Goal: Transaction & Acquisition: Purchase product/service

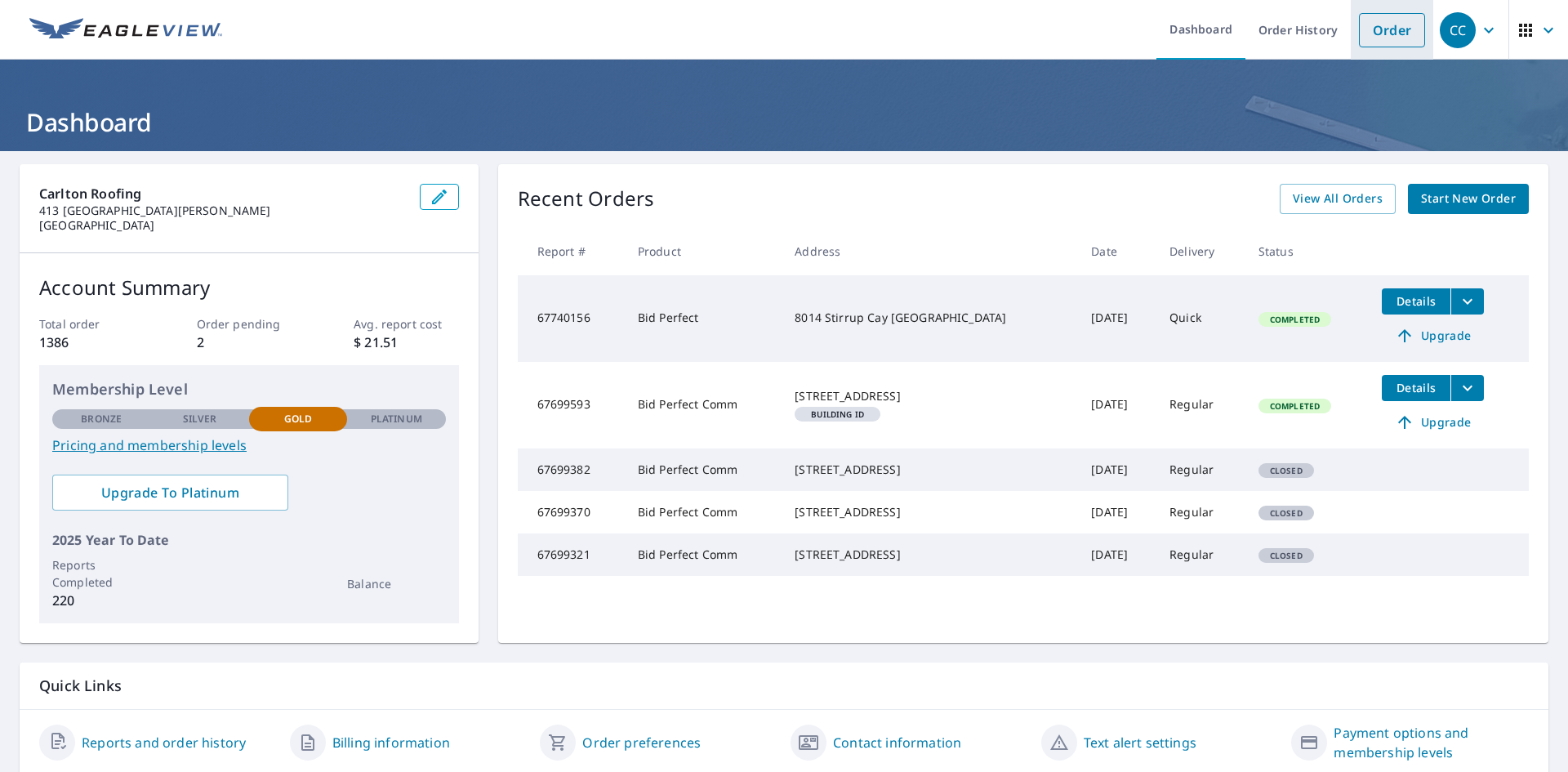
click at [1377, 34] on link "Order" at bounding box center [1392, 30] width 66 height 34
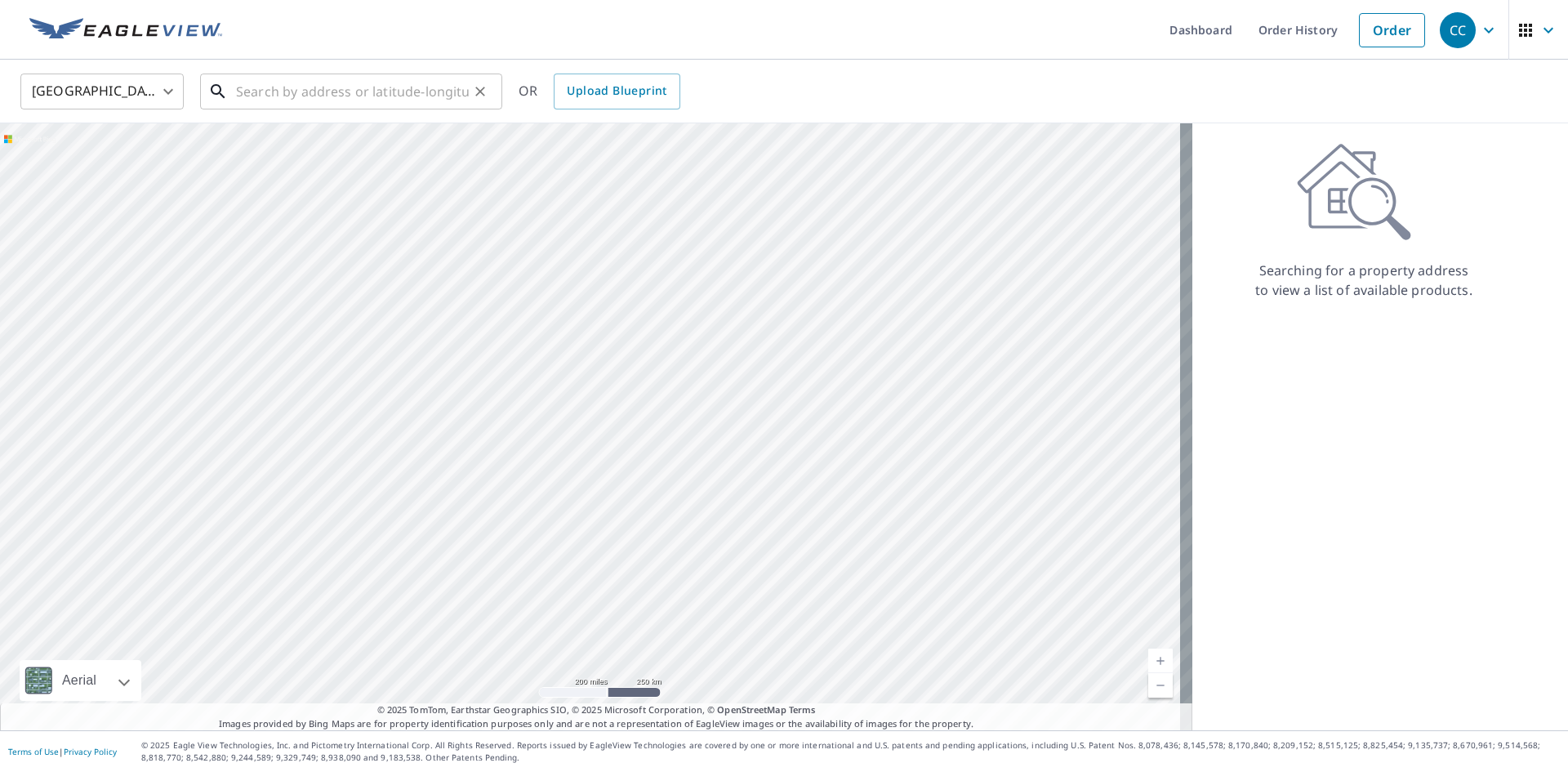
click at [306, 98] on input "text" at bounding box center [352, 91] width 232 height 46
paste input "[STREET_ADDRESS][PERSON_NAME]"
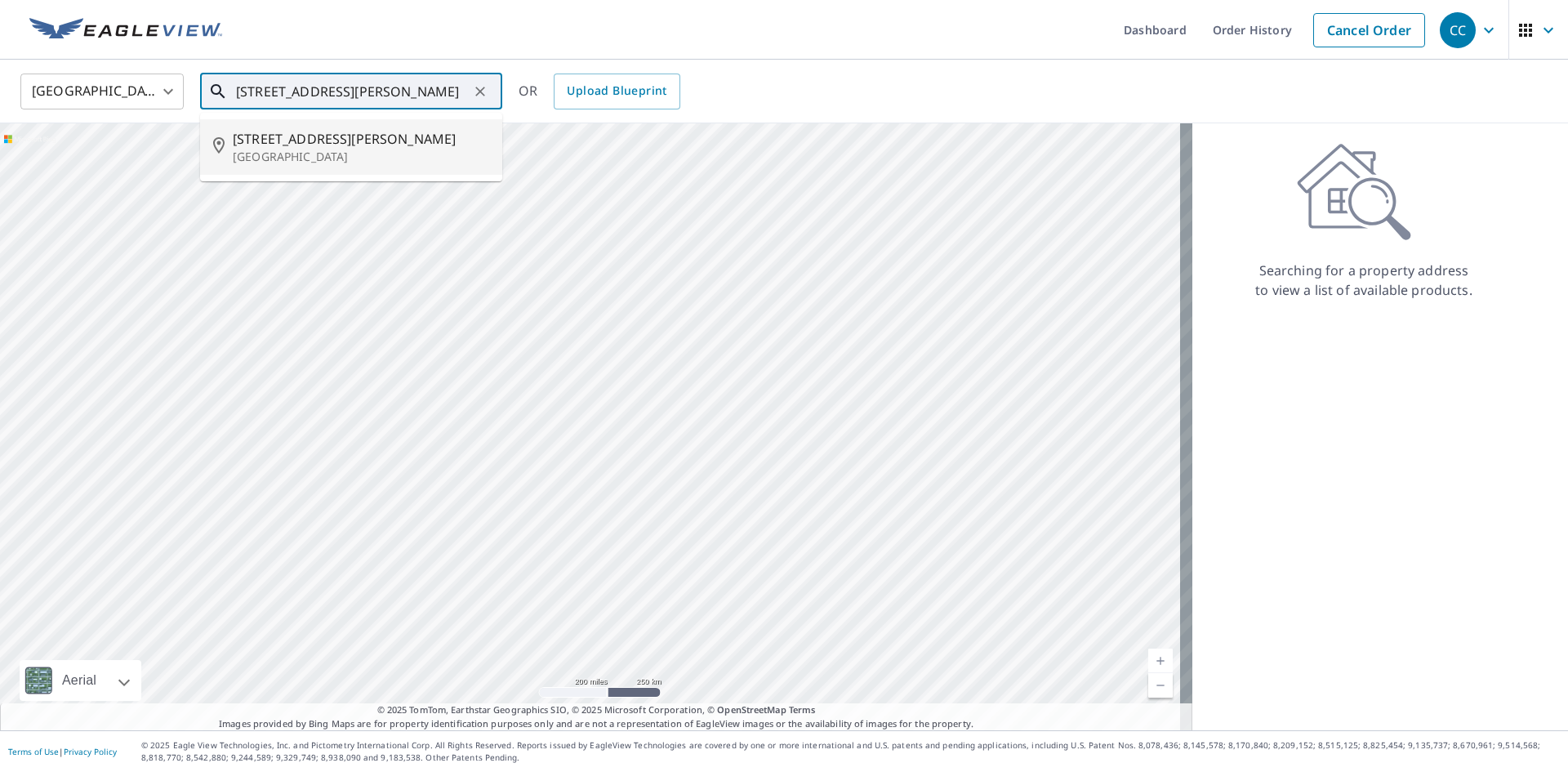
click at [322, 134] on span "[STREET_ADDRESS][PERSON_NAME]" at bounding box center [361, 138] width 256 height 20
type input "[STREET_ADDRESS][PERSON_NAME]"
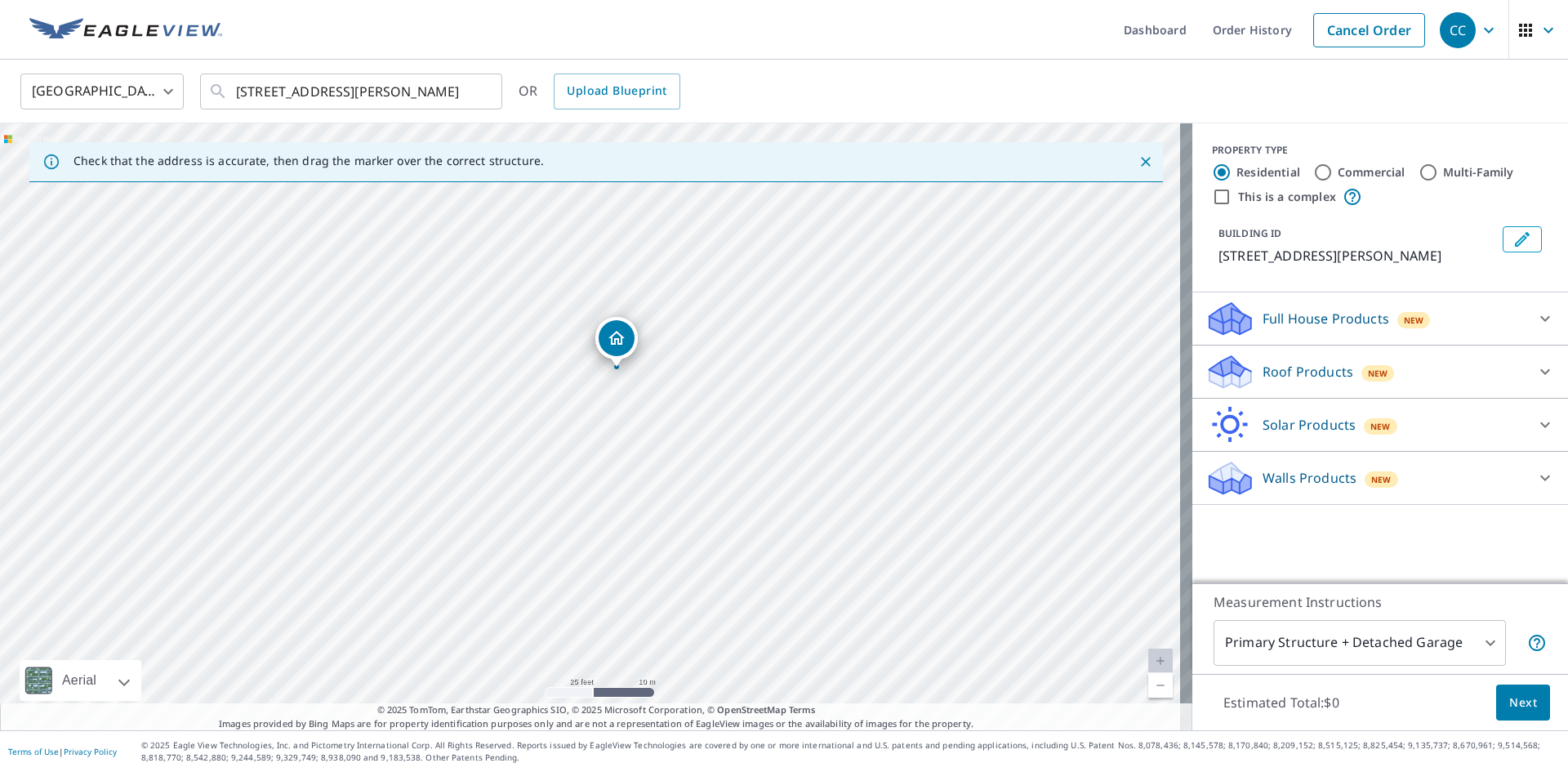
drag, startPoint x: 610, startPoint y: 417, endPoint x: 657, endPoint y: 350, distance: 81.8
click at [657, 350] on div "[STREET_ADDRESS][PERSON_NAME]" at bounding box center [596, 427] width 1193 height 607
drag, startPoint x: 232, startPoint y: 90, endPoint x: 420, endPoint y: 86, distance: 188.0
click at [420, 86] on div "[STREET_ADDRESS][PERSON_NAME] ​" at bounding box center [351, 91] width 302 height 36
drag, startPoint x: 234, startPoint y: 91, endPoint x: 391, endPoint y: 91, distance: 157.0
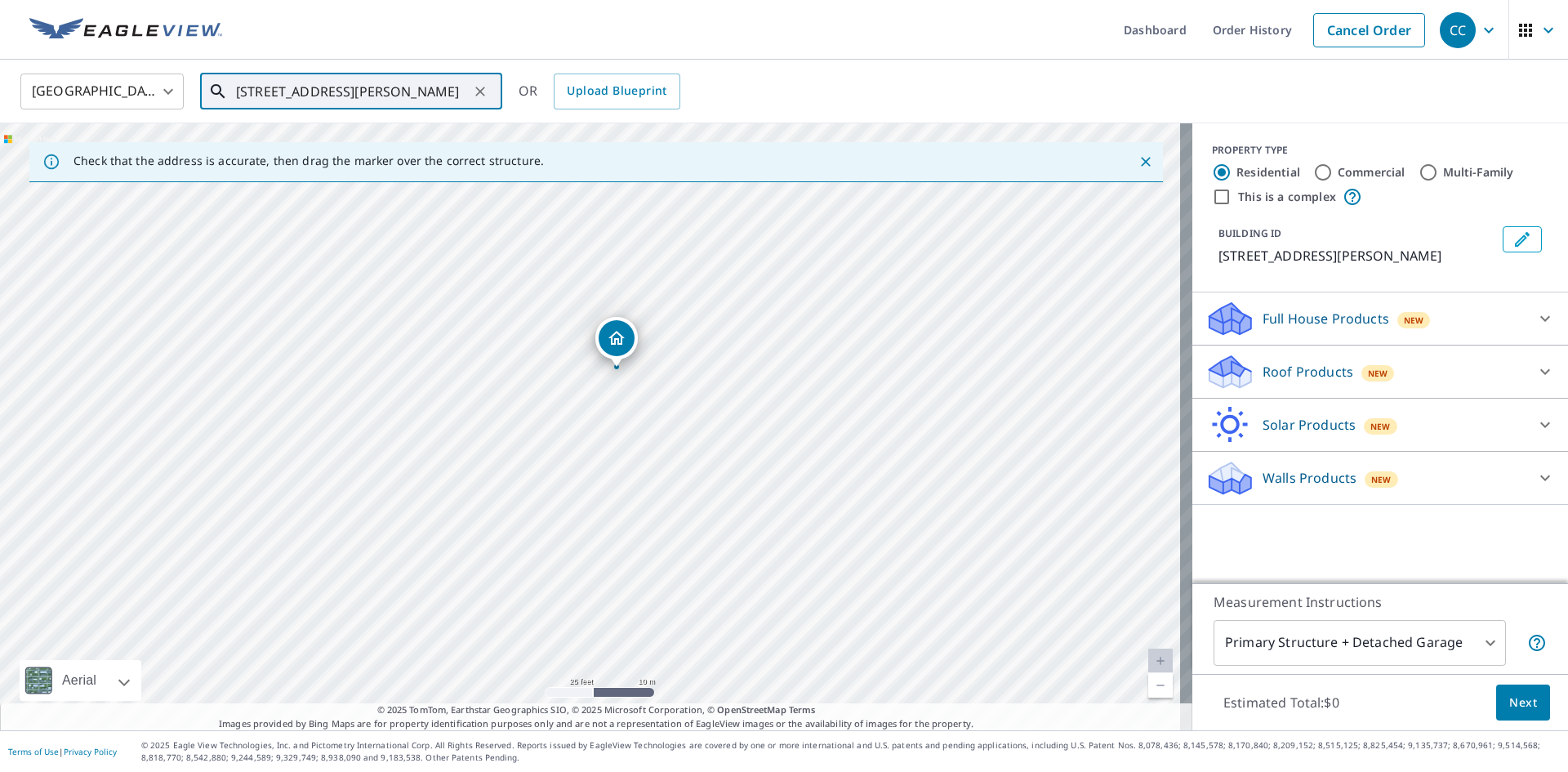
click at [391, 91] on div "[STREET_ADDRESS][PERSON_NAME] ​" at bounding box center [351, 91] width 302 height 36
click at [1298, 381] on p "Roof Products" at bounding box center [1308, 371] width 91 height 20
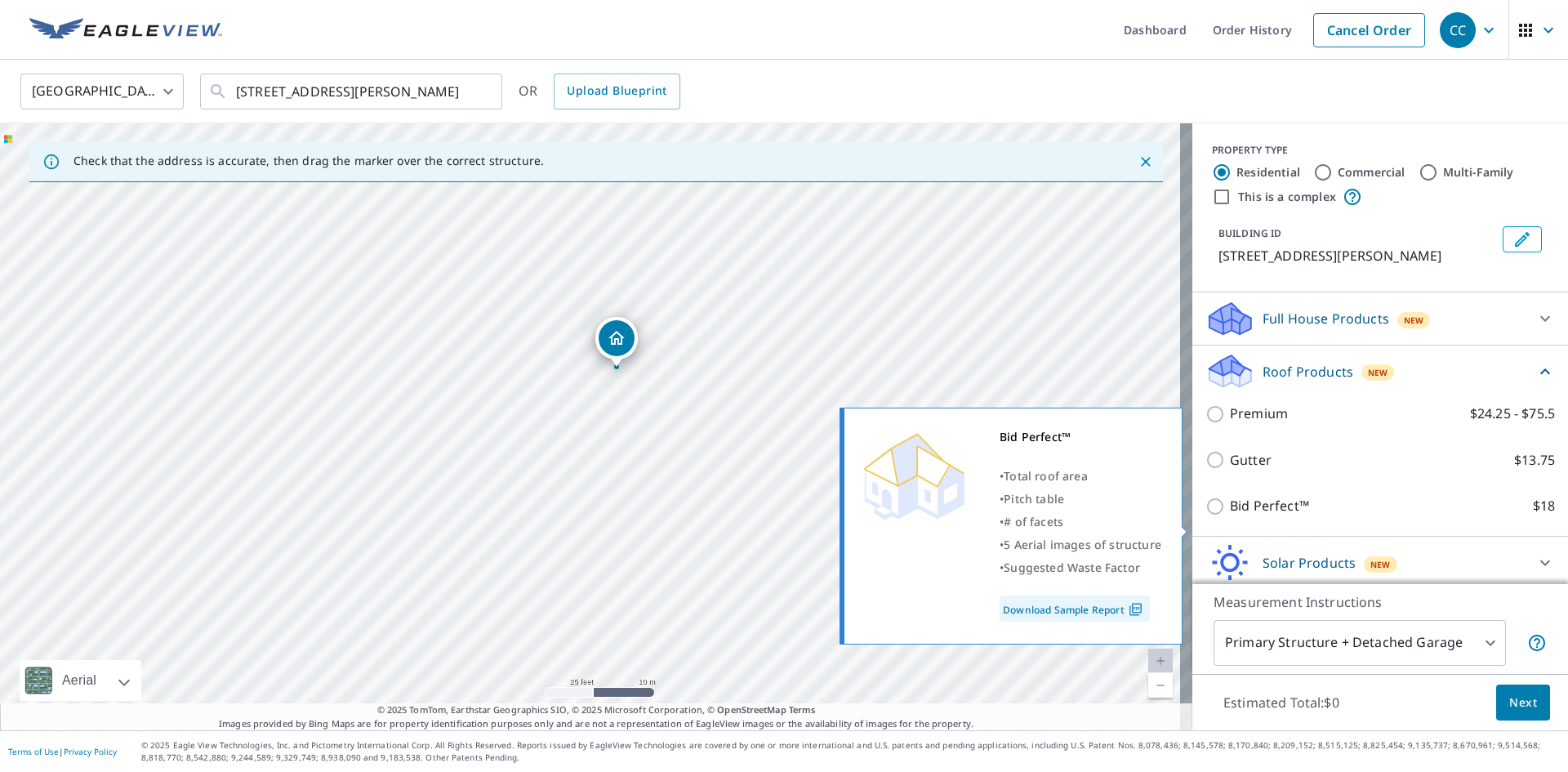
click at [1206, 516] on input "Bid Perfect™ $18" at bounding box center [1218, 506] width 25 height 20
checkbox input "true"
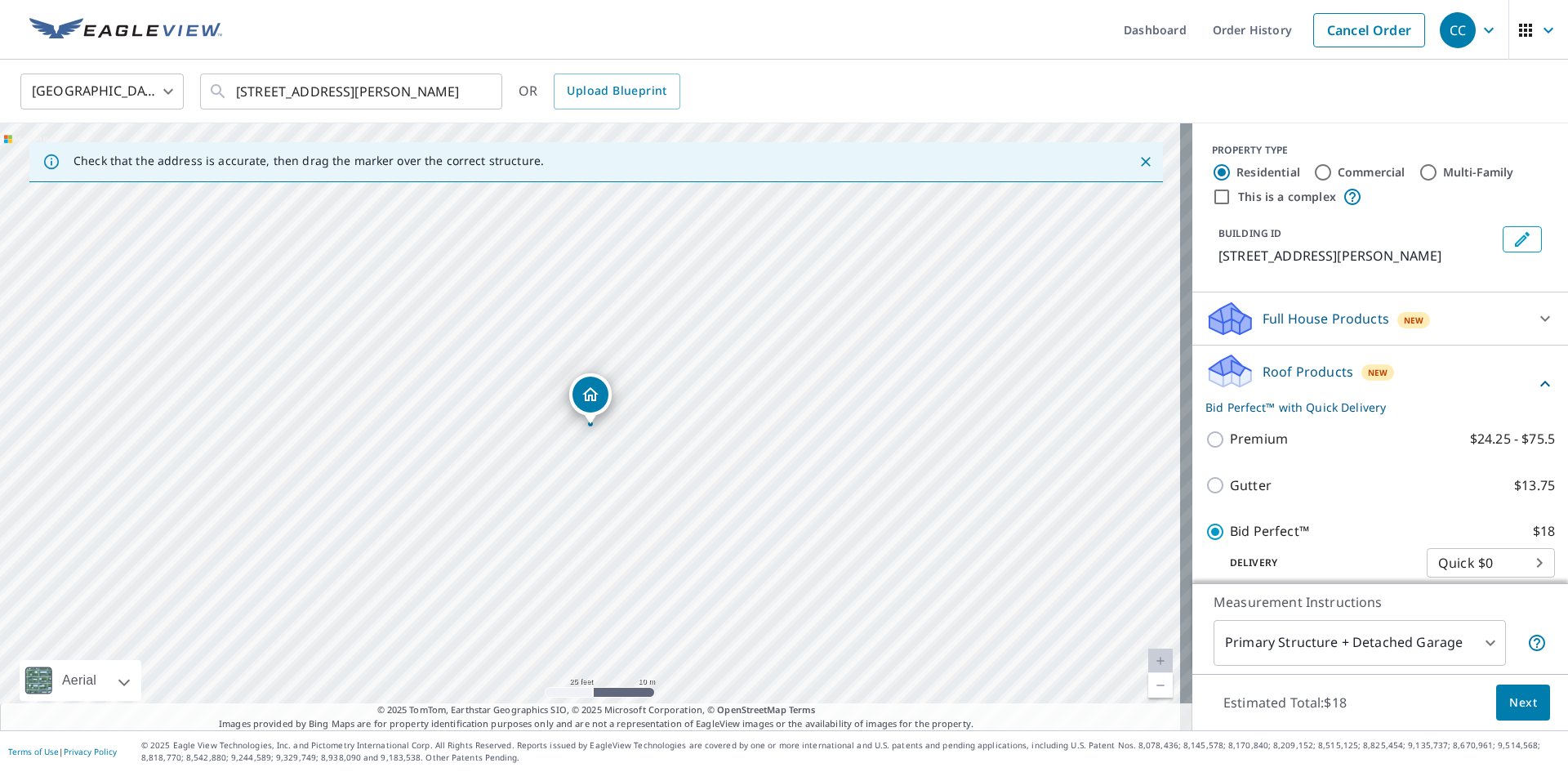
click at [1510, 709] on span "Next" at bounding box center [1524, 704] width 28 height 21
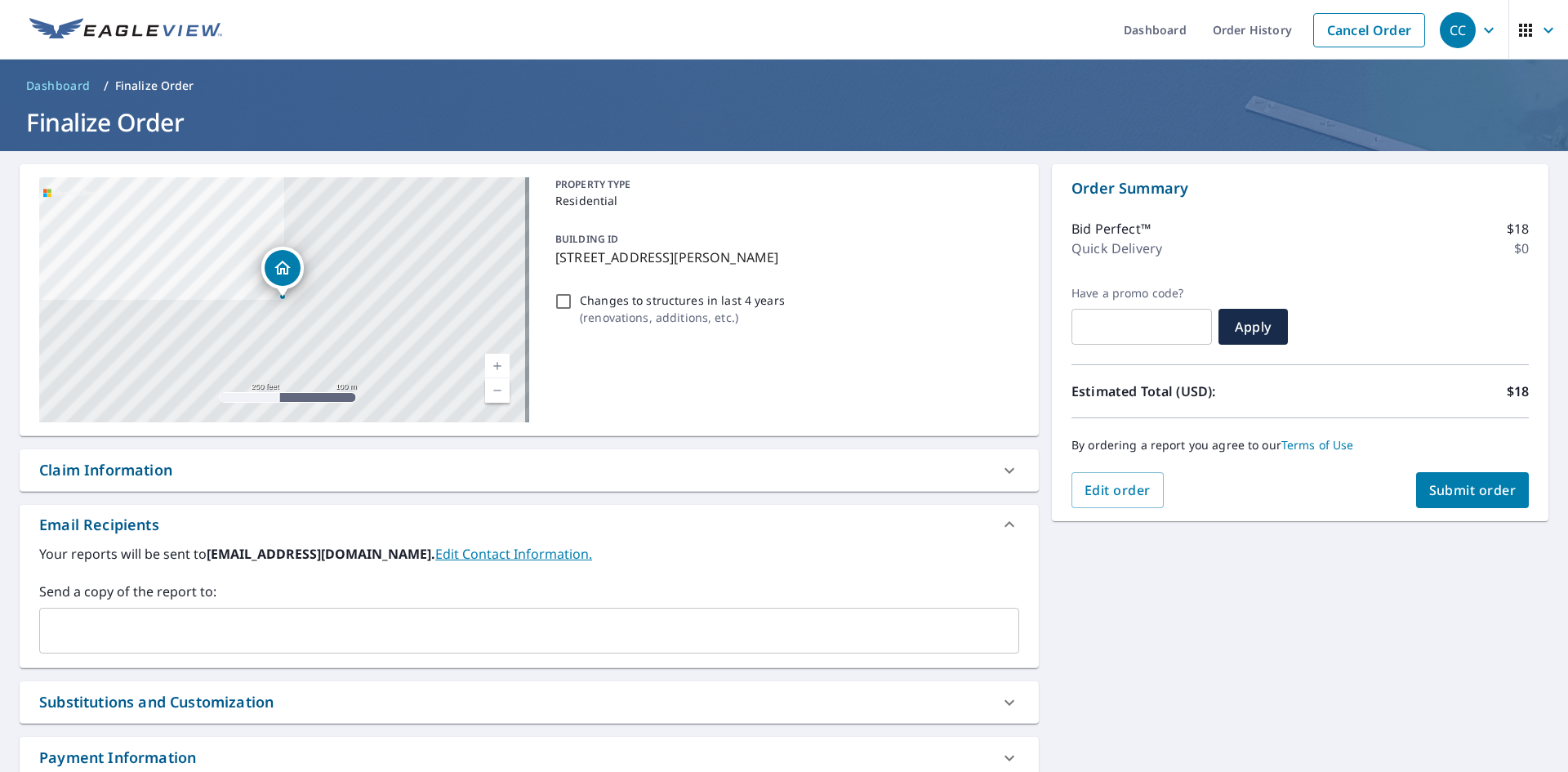
click at [554, 303] on input "Changes to structures in last 4 years ( renovations, additions, etc. )" at bounding box center [563, 301] width 20 height 20
checkbox input "true"
click at [1465, 497] on span "Submit order" at bounding box center [1473, 490] width 87 height 18
